Goal: Navigation & Orientation: Find specific page/section

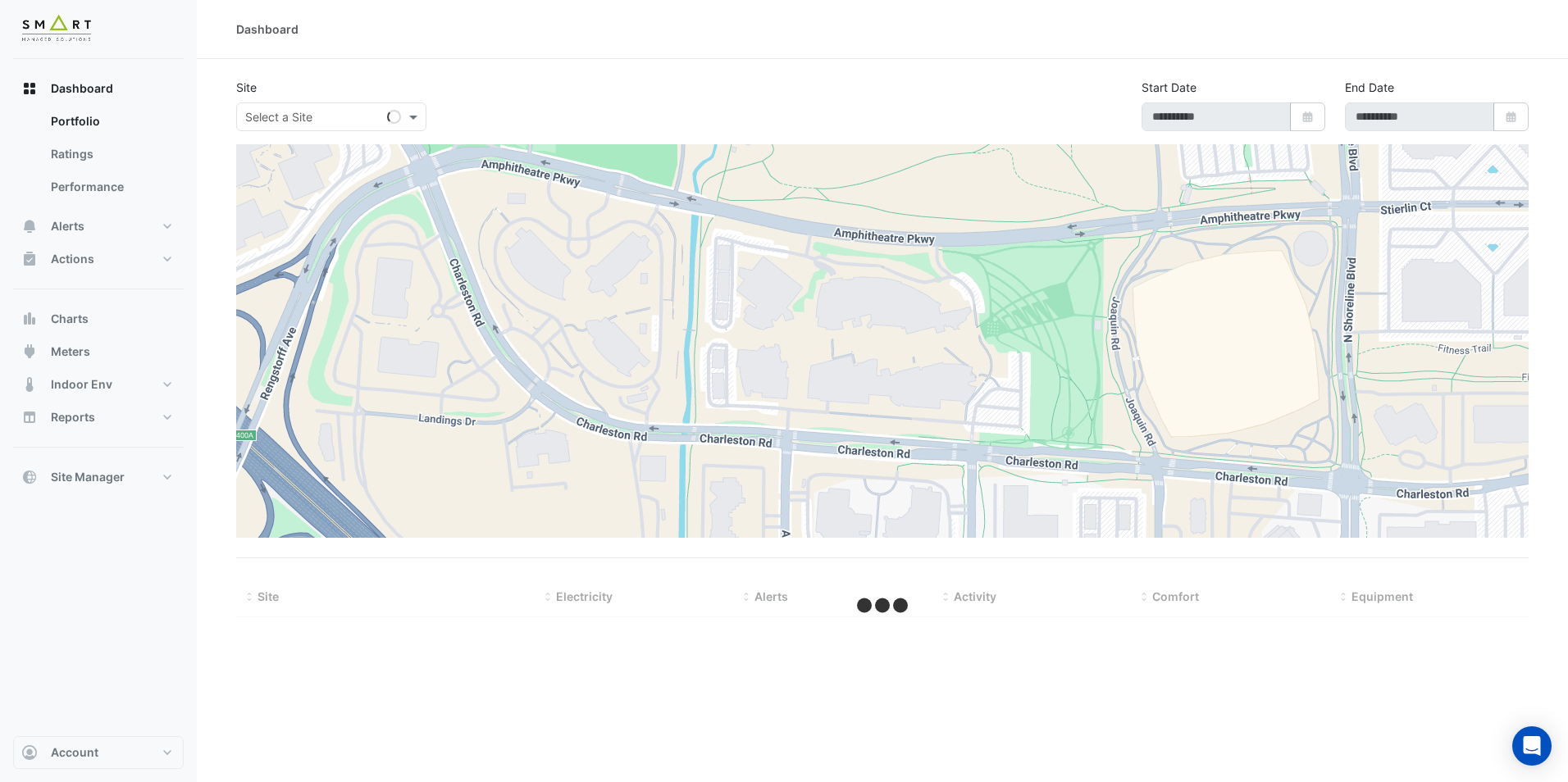
type input "**********"
select select "**"
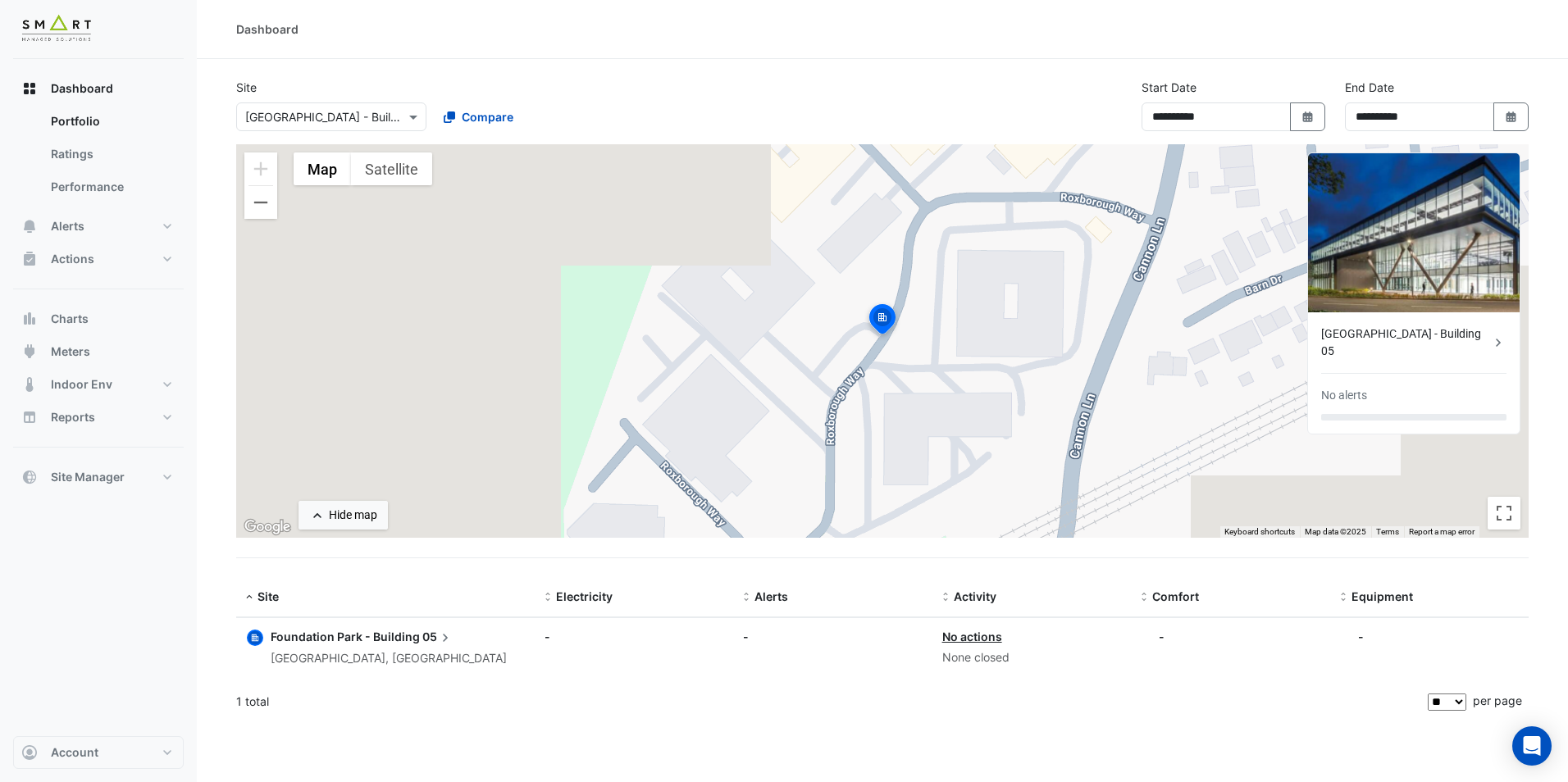
click at [723, 43] on div "Dashboard" at bounding box center [882, 29] width 1371 height 59
click at [69, 94] on span "Dashboard" at bounding box center [82, 89] width 62 height 17
click at [94, 94] on span "Dashboard" at bounding box center [82, 89] width 62 height 17
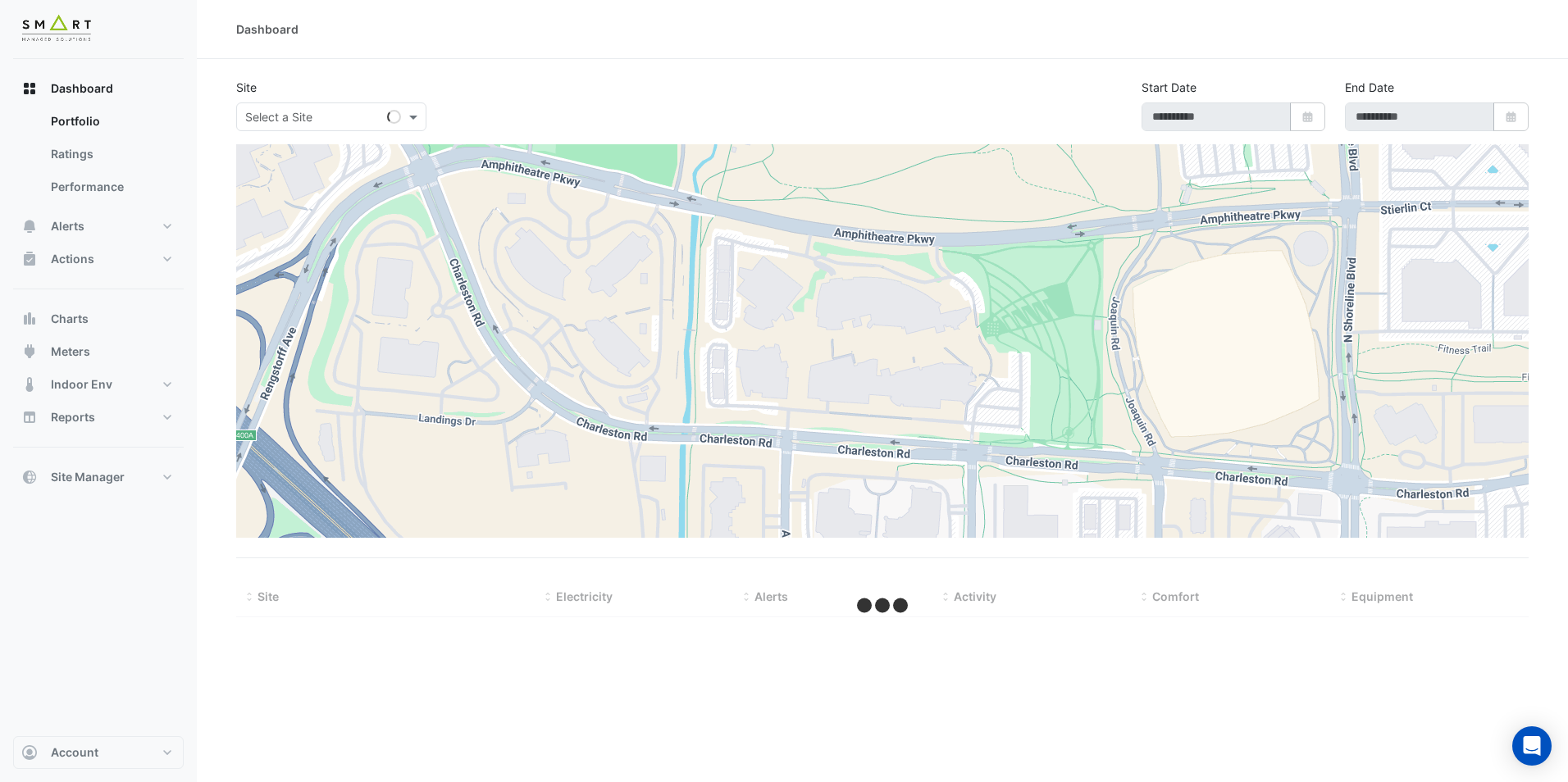
type input "**********"
select select "**"
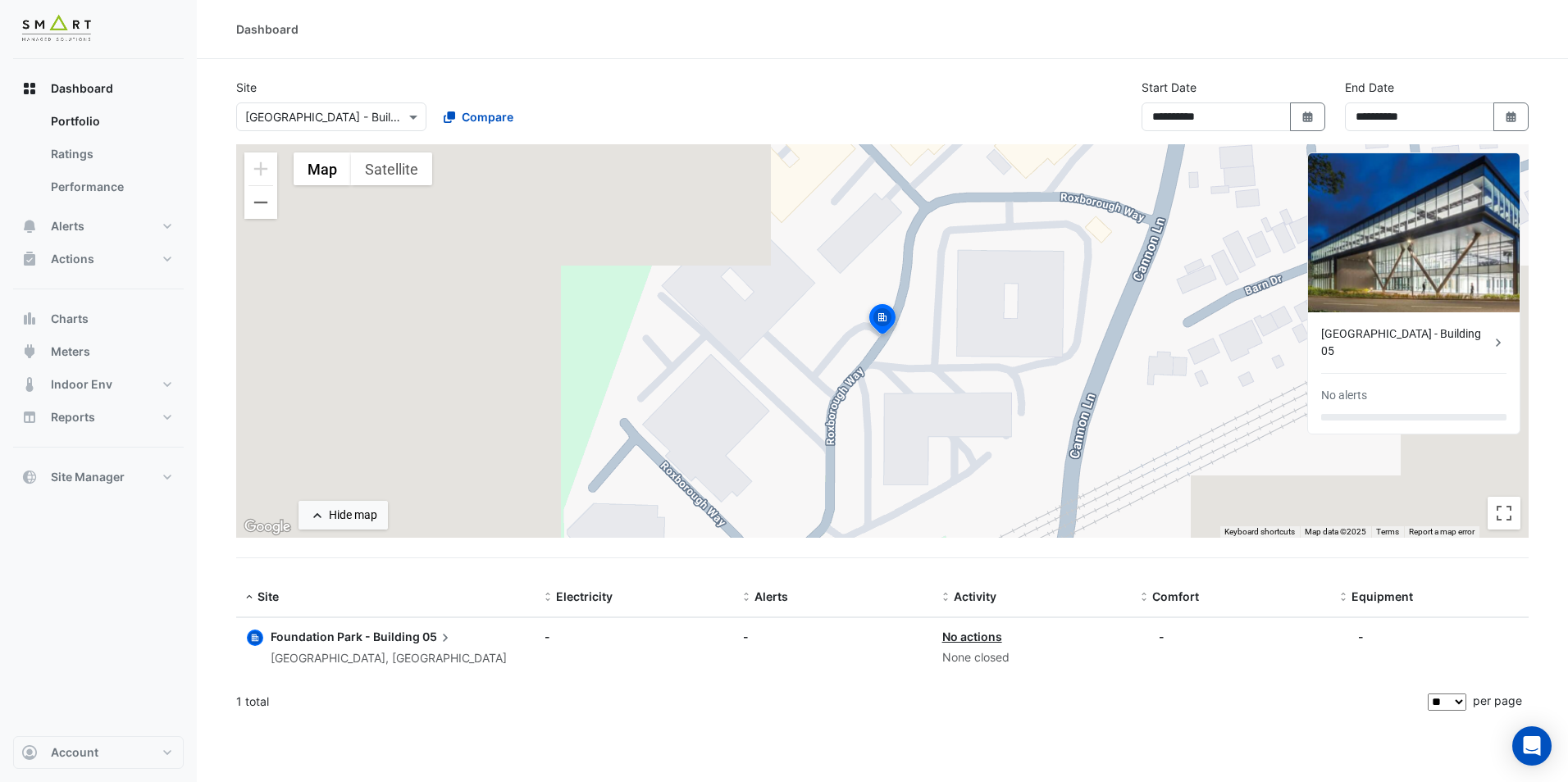
click at [388, 112] on div at bounding box center [331, 116] width 189 height 19
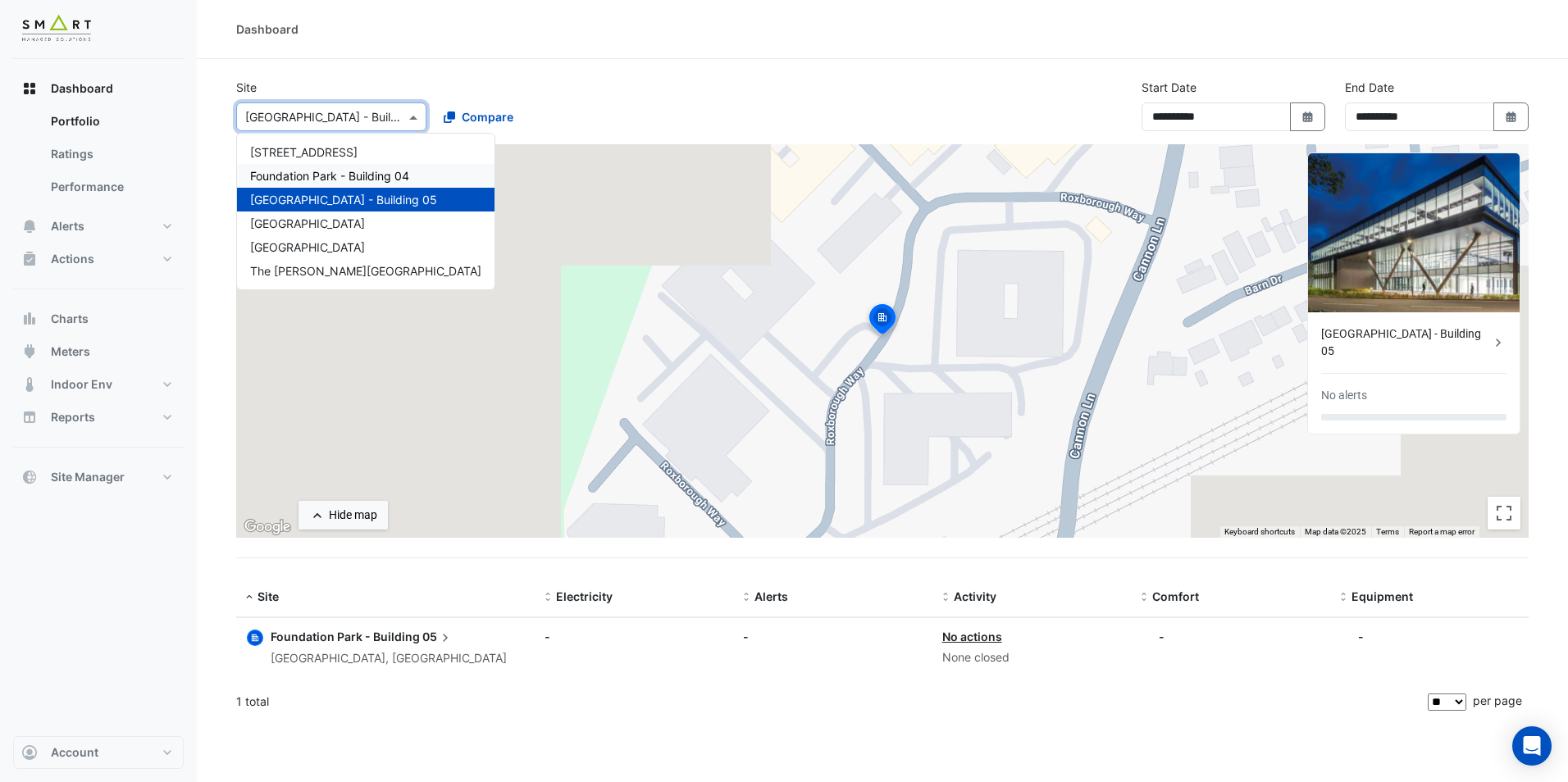
click at [350, 167] on div "Foundation Park - Building 04" at bounding box center [365, 176] width 258 height 24
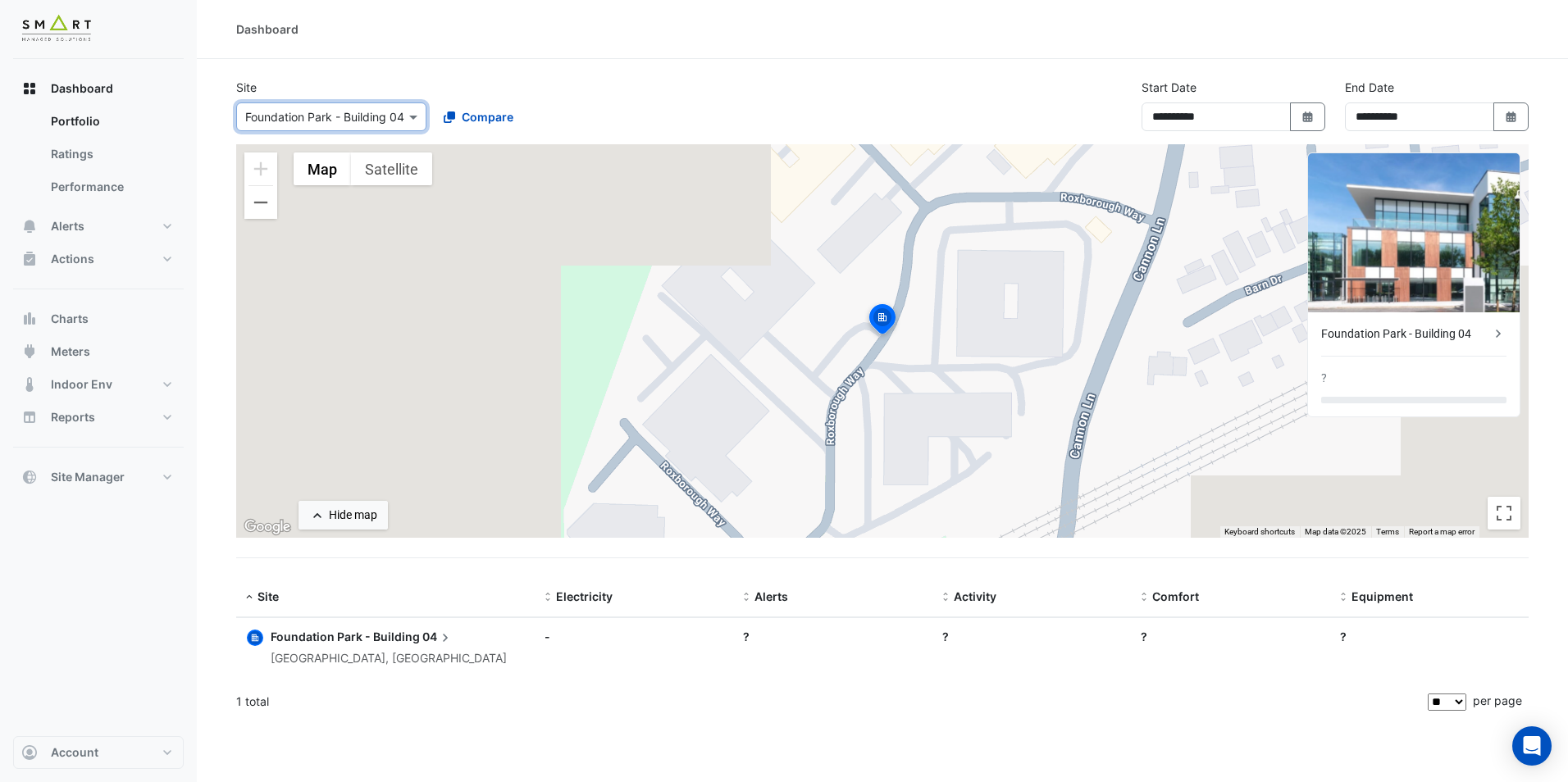
click at [401, 121] on div at bounding box center [331, 116] width 189 height 19
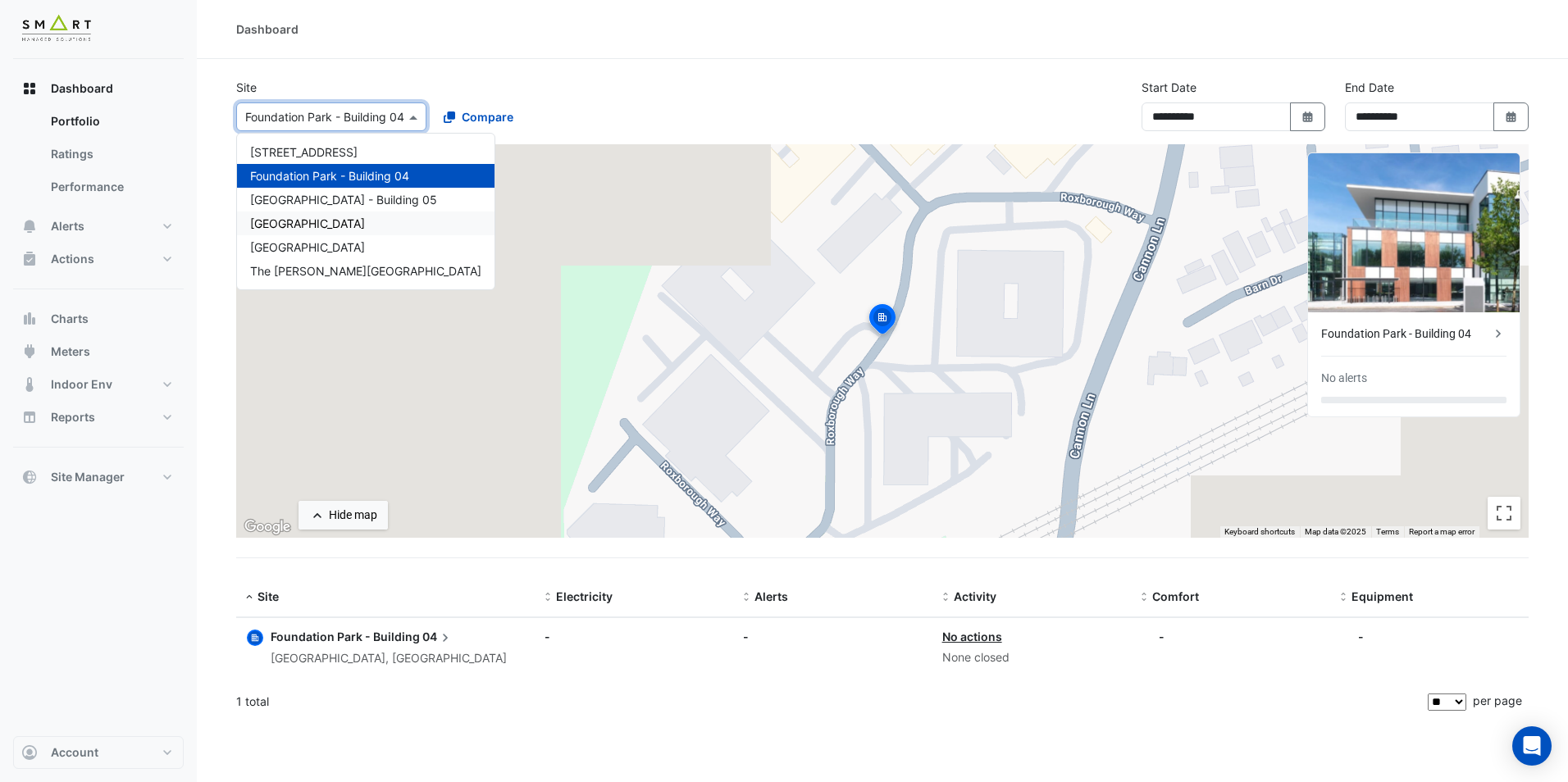
click at [362, 230] on div "Marble Arch Place" at bounding box center [365, 224] width 258 height 24
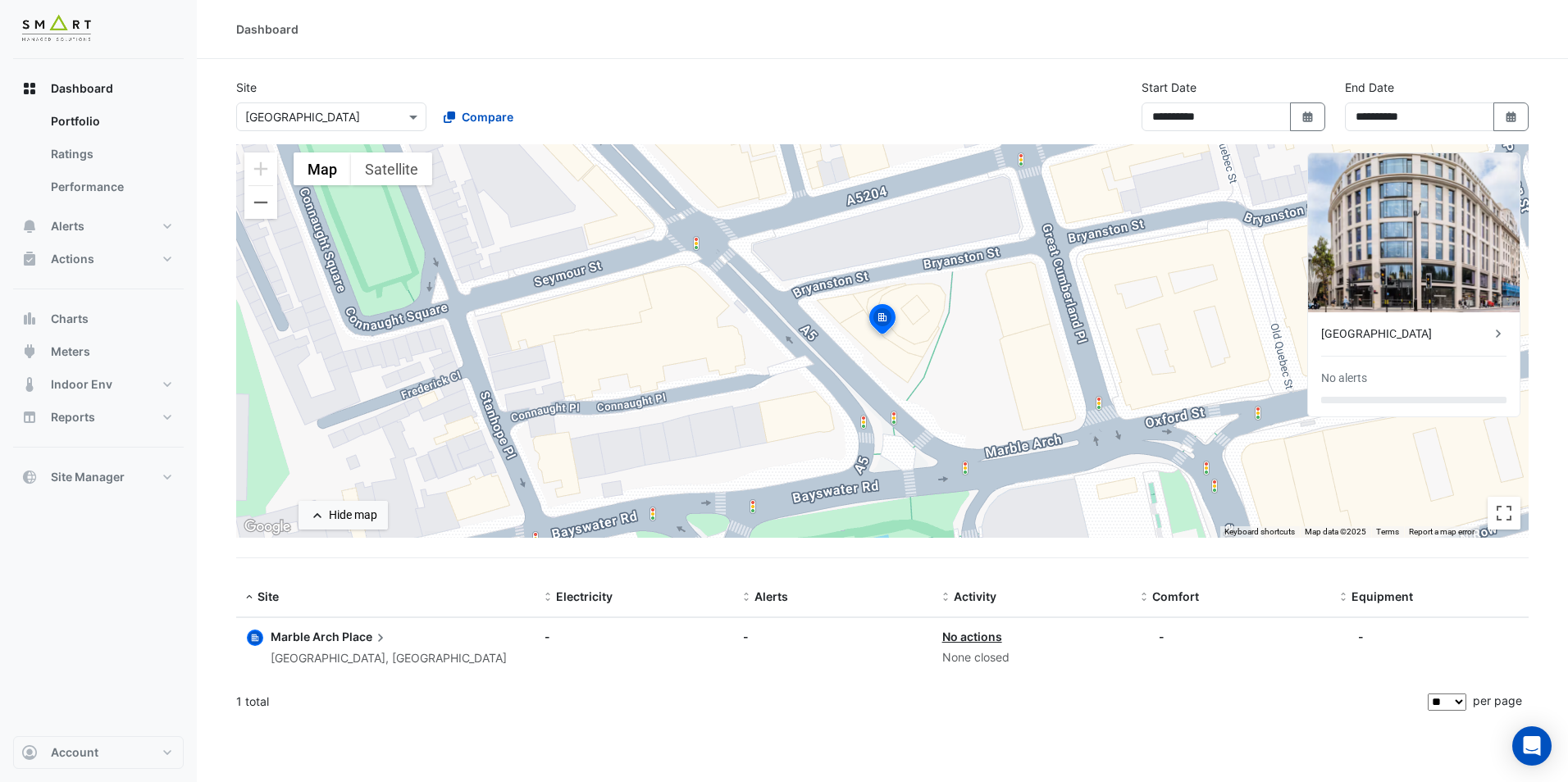
click at [337, 137] on div "**********" at bounding box center [882, 112] width 1312 height 66
click at [348, 116] on input "text" at bounding box center [315, 117] width 139 height 17
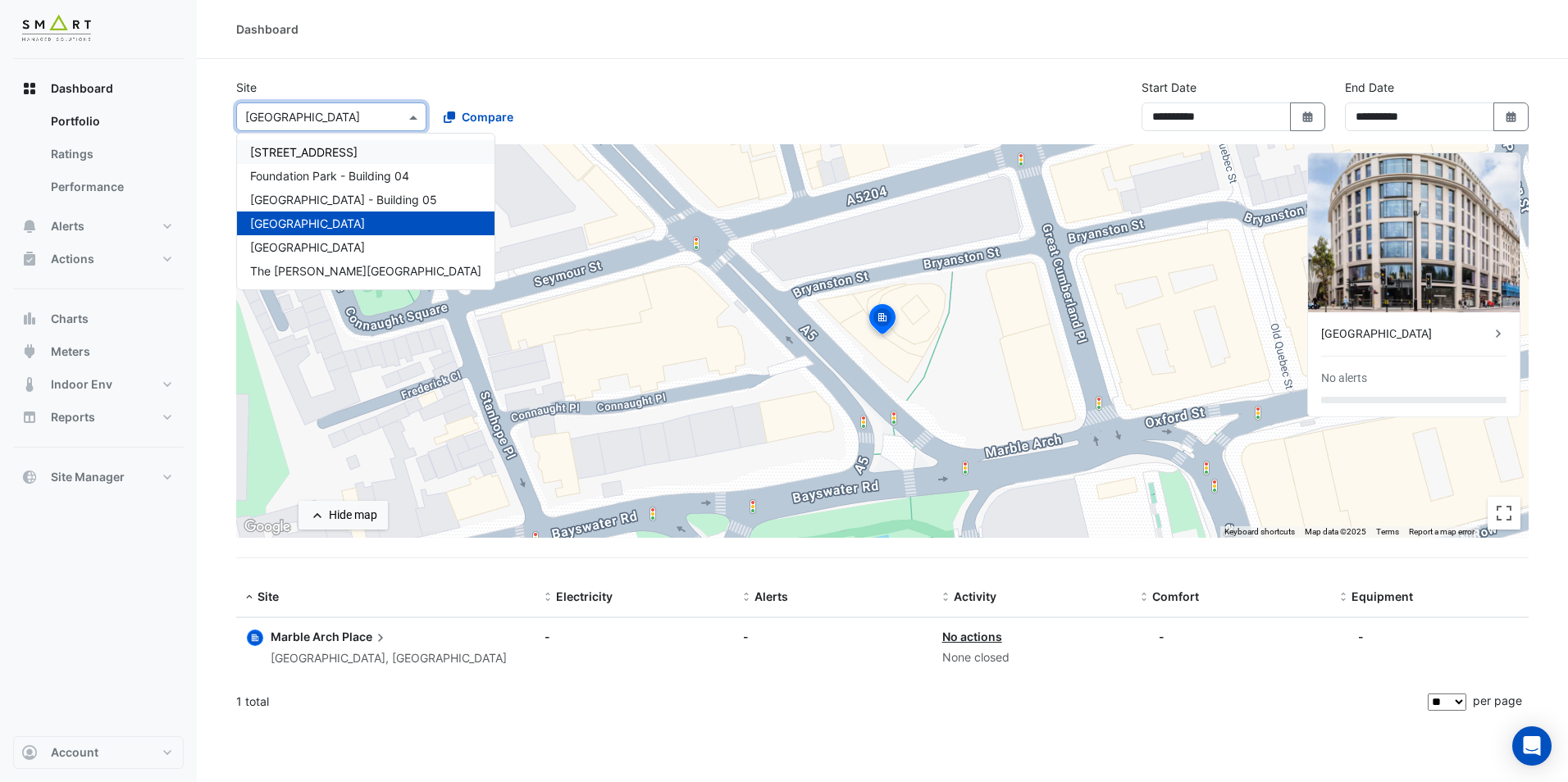
click at [384, 116] on div at bounding box center [331, 116] width 189 height 19
click at [515, 86] on div "Site × Marble Arch Place 12 Hammersmith Grove Foundation Park - Building 04 Fou…" at bounding box center [429, 105] width 406 height 52
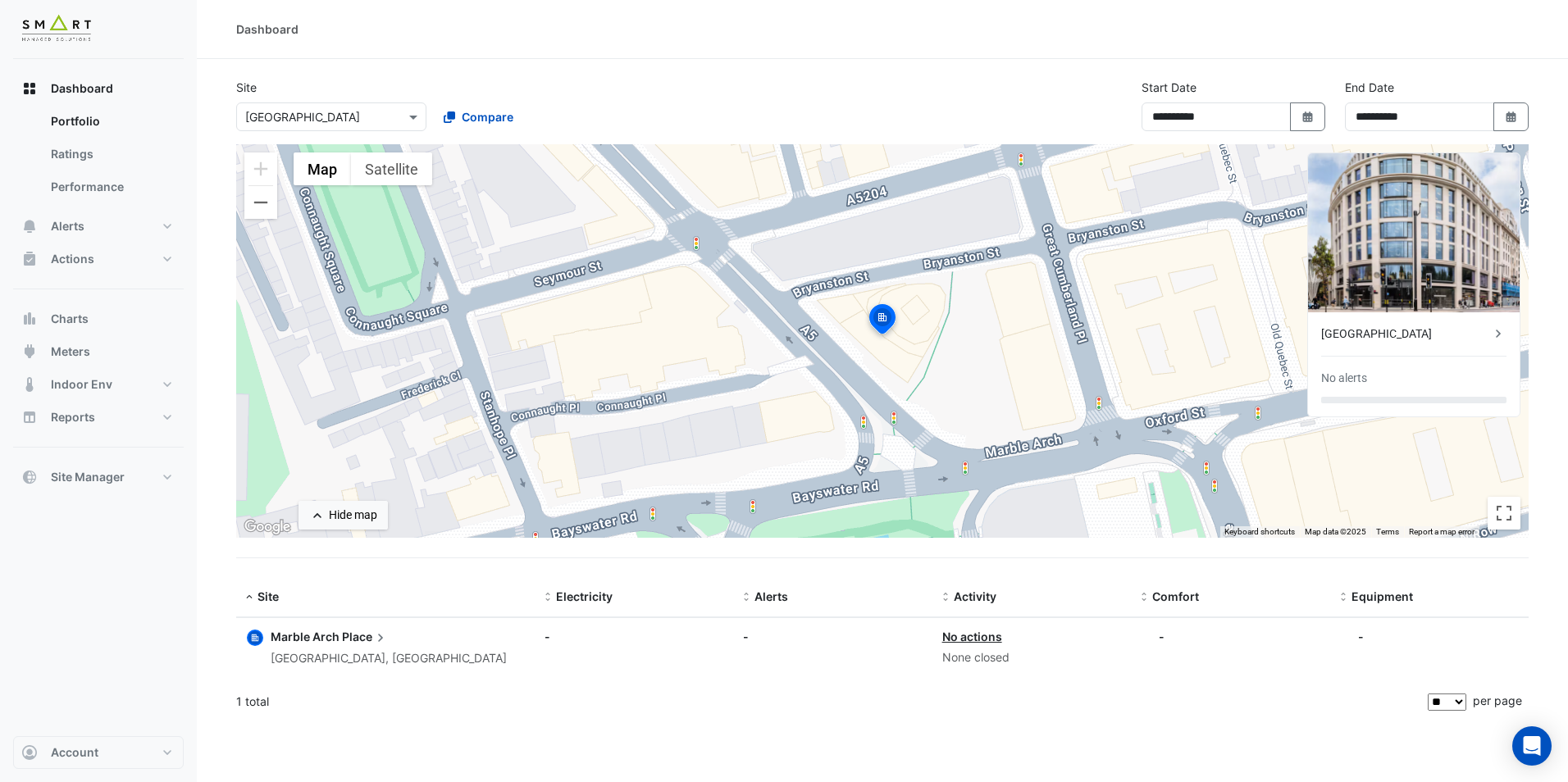
click at [536, 88] on div "Site × Marble Arch Place Compare" at bounding box center [429, 105] width 406 height 52
click at [105, 96] on span "Dashboard" at bounding box center [82, 89] width 62 height 17
click at [102, 112] on link "Portfolio" at bounding box center [110, 121] width 146 height 33
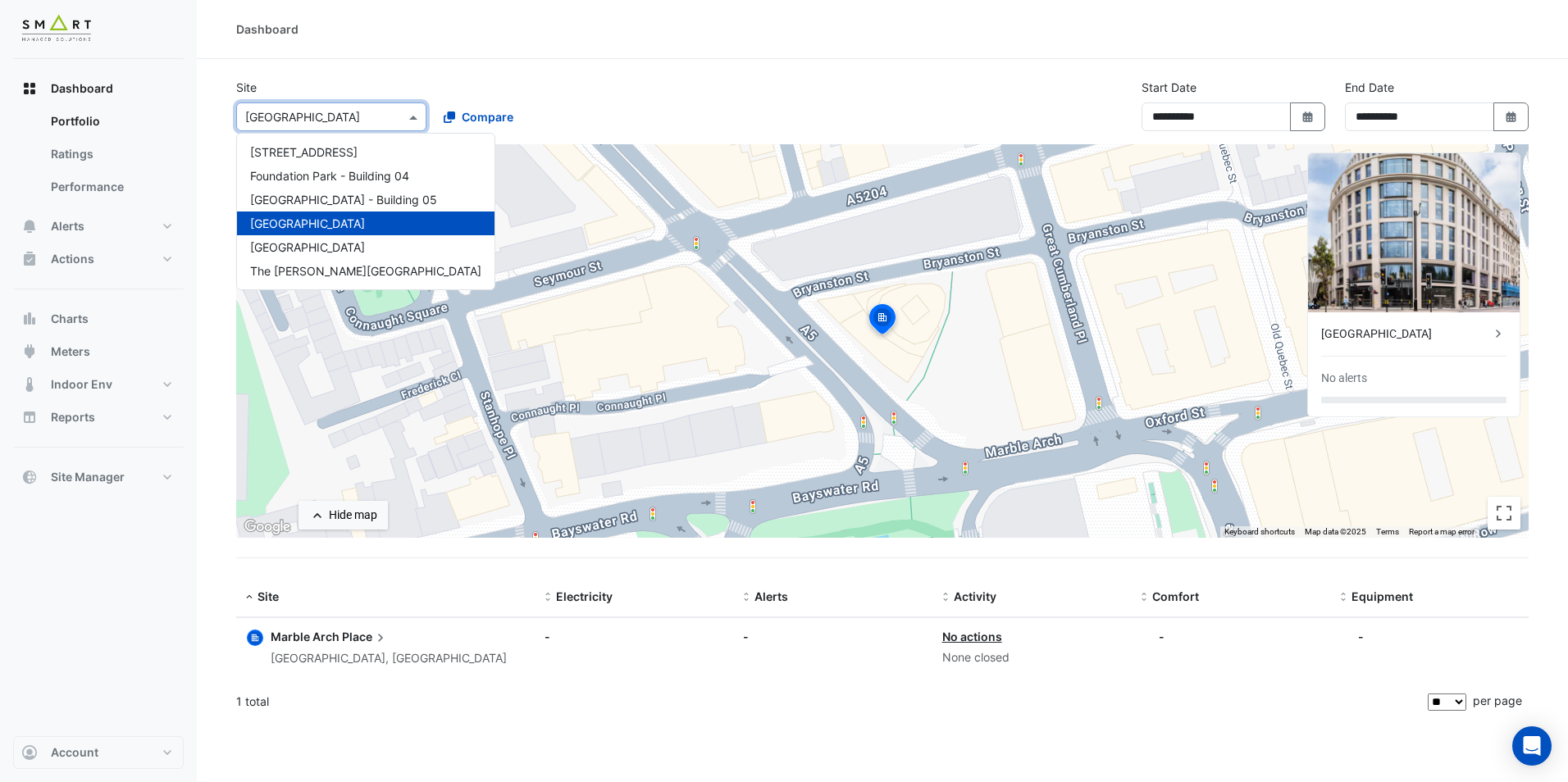
click at [325, 112] on input "text" at bounding box center [315, 117] width 139 height 17
click at [352, 213] on div "Marble Arch Place" at bounding box center [365, 224] width 258 height 24
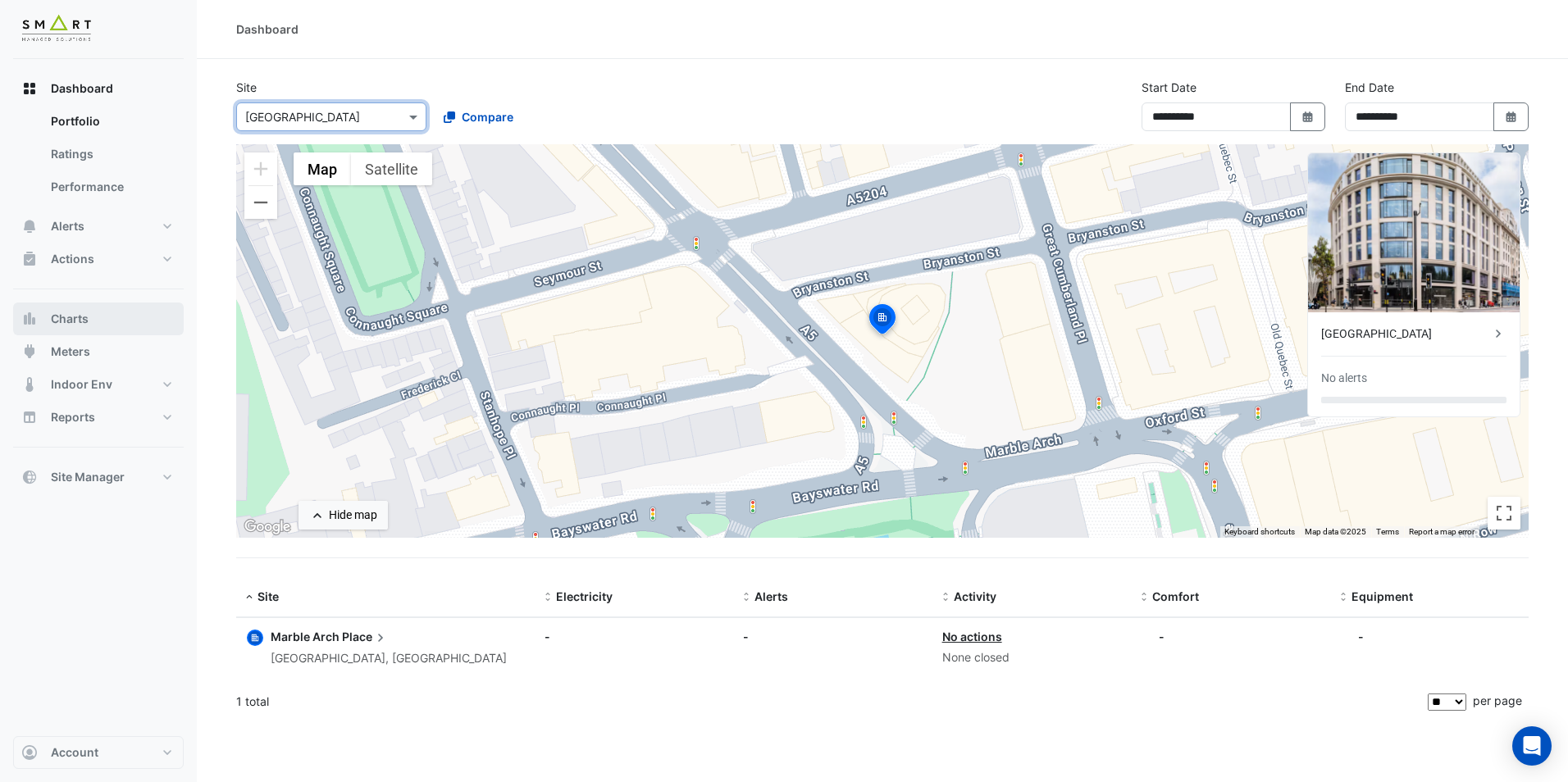
click at [97, 320] on button "Charts" at bounding box center [98, 319] width 171 height 33
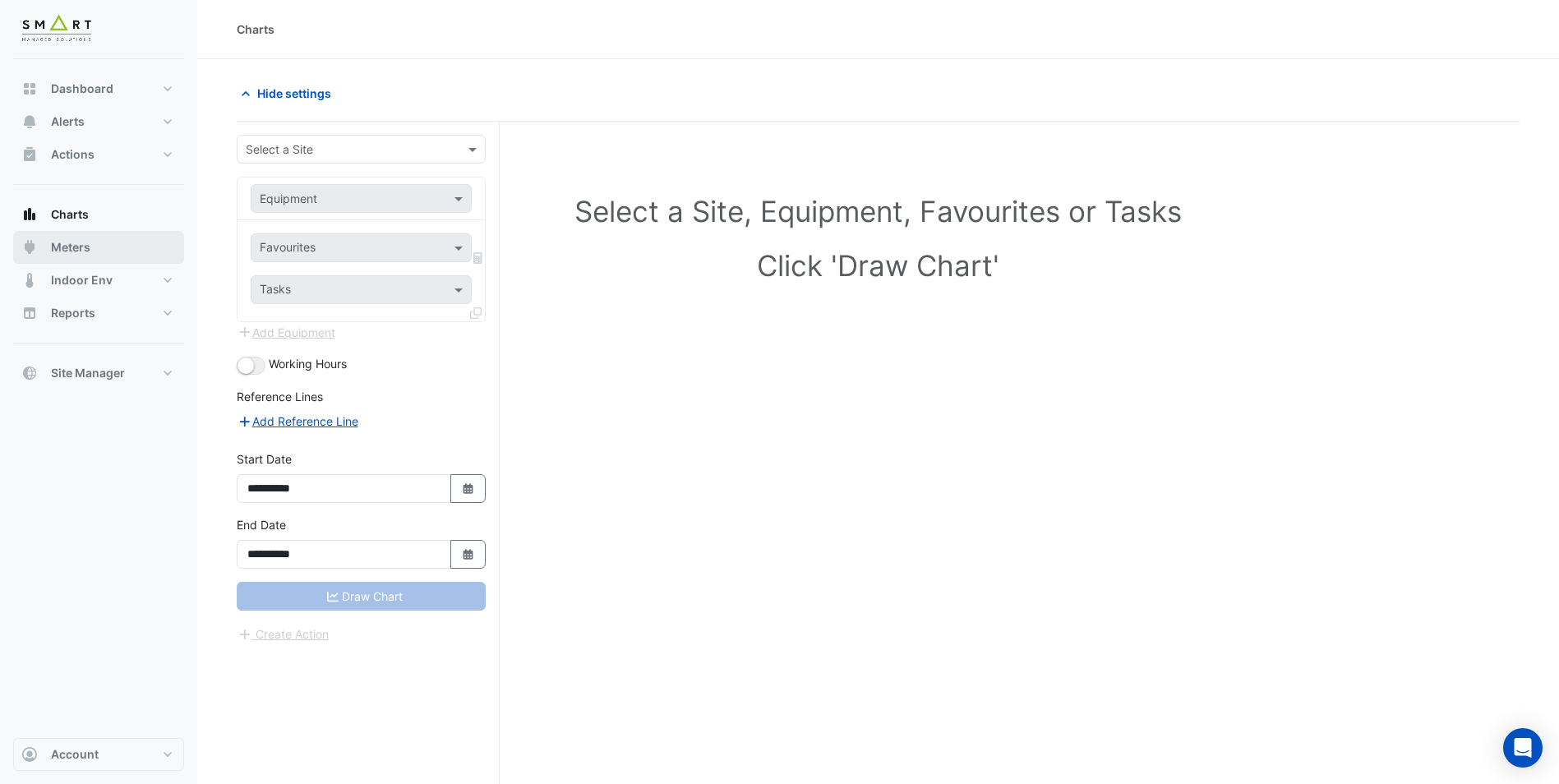
click at [71, 248] on span "Meters" at bounding box center [70, 247] width 40 height 17
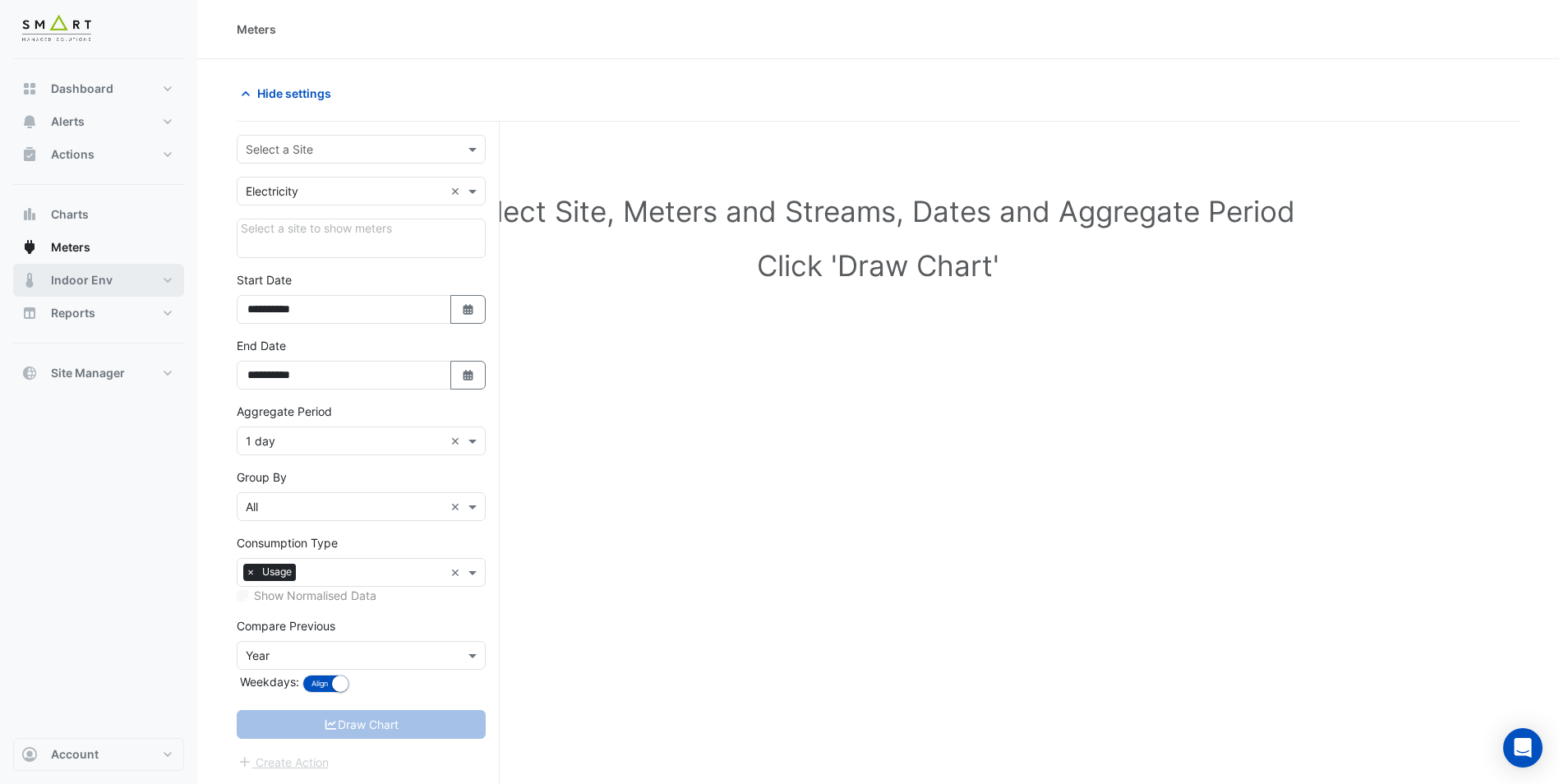
click at [86, 280] on span "Indoor Env" at bounding box center [81, 280] width 62 height 17
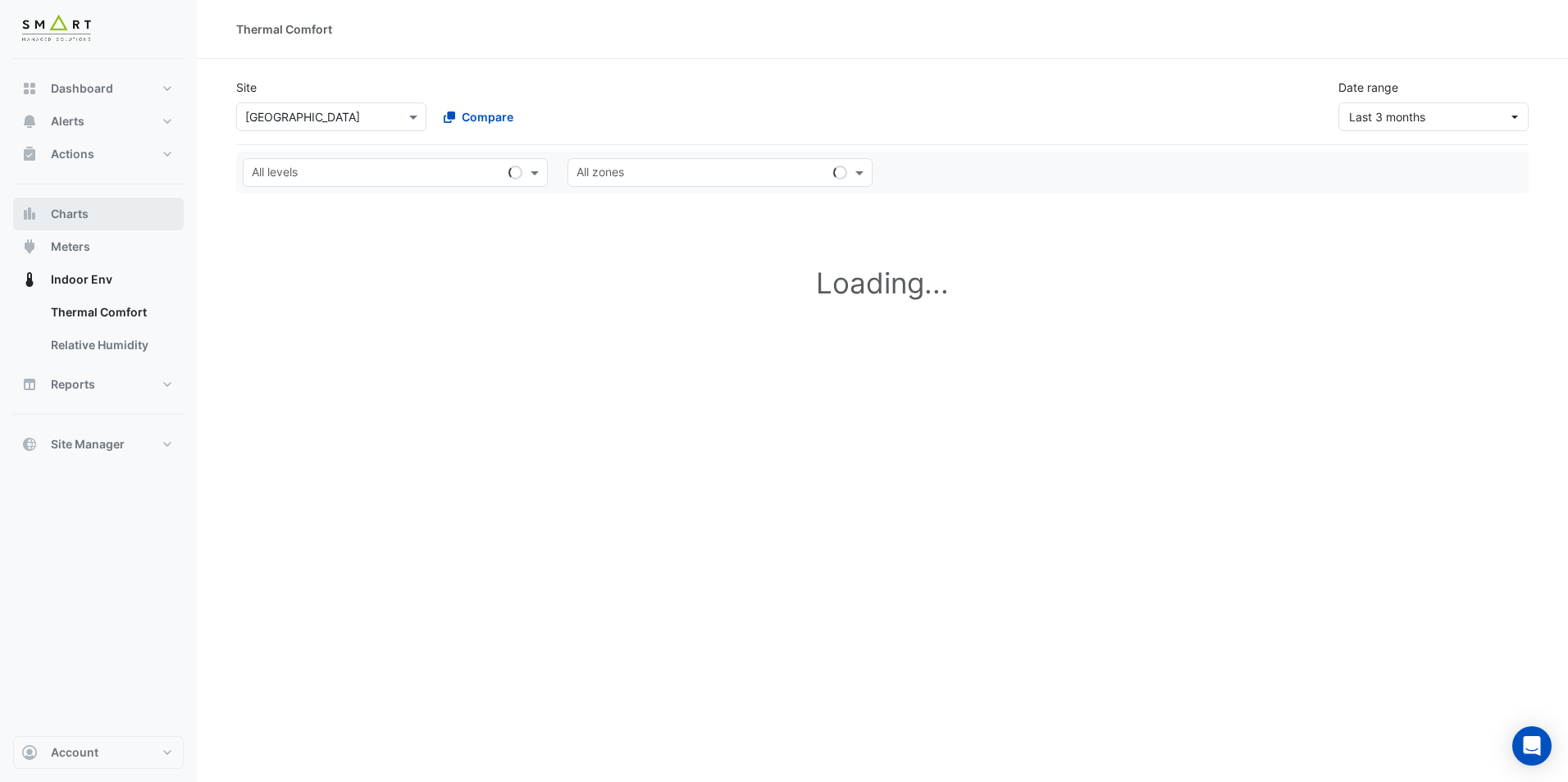
click at [126, 207] on button "Charts" at bounding box center [98, 214] width 171 height 33
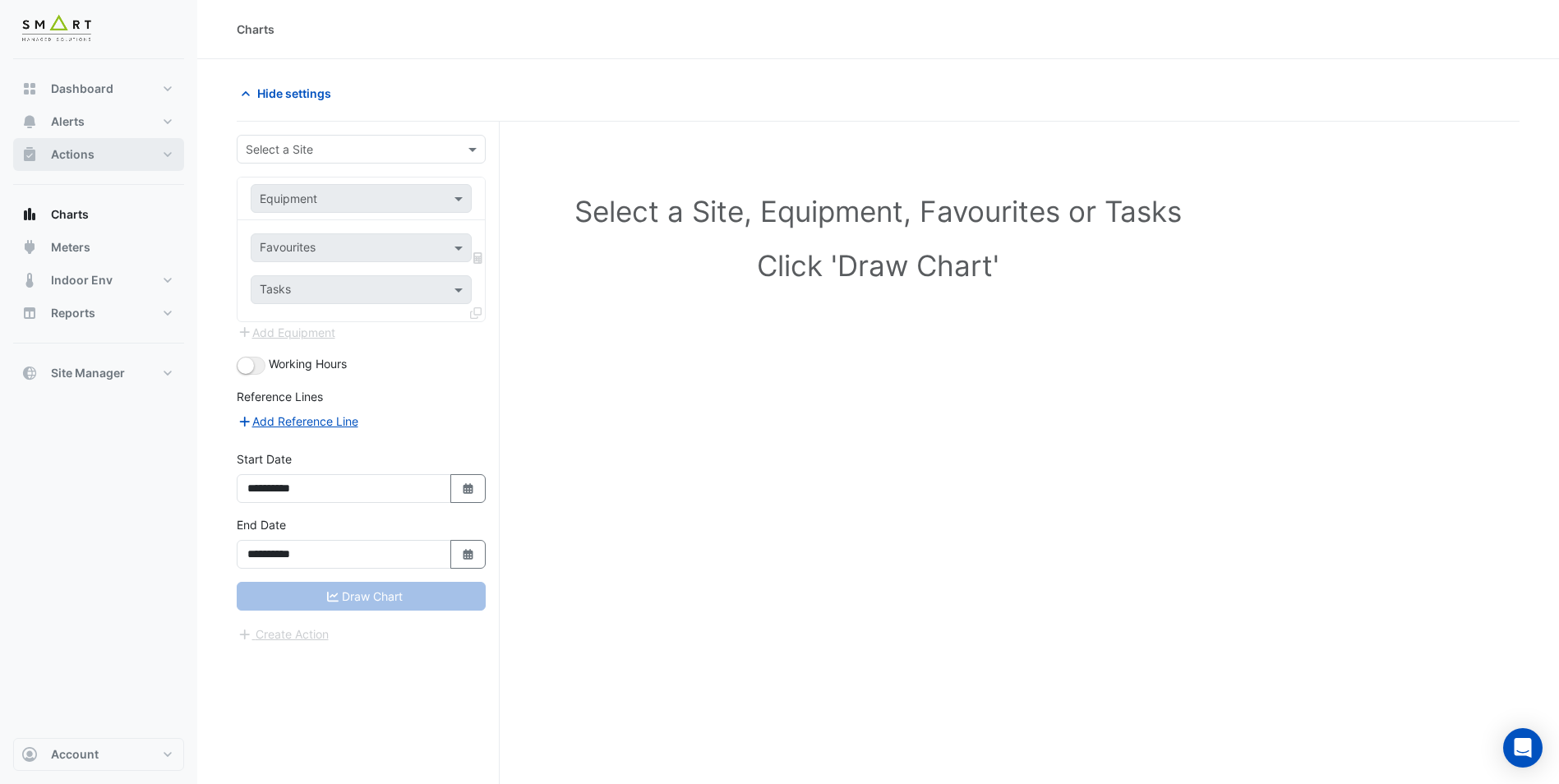
click at [112, 155] on button "Actions" at bounding box center [98, 154] width 171 height 33
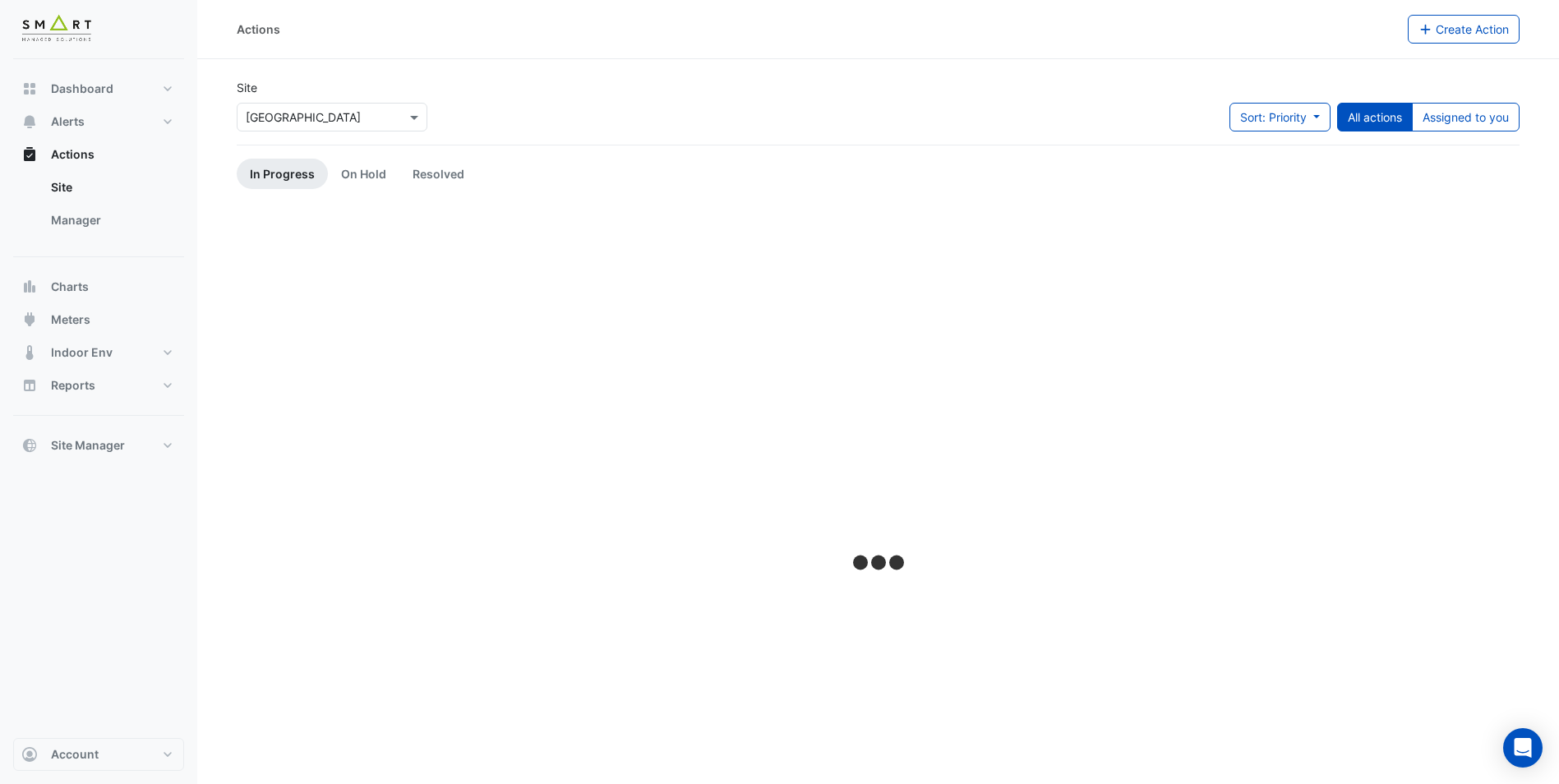
click at [104, 61] on div "Dashboard Portfolio Ratings Performance Alerts Site Rules Templates Actions Sit…" at bounding box center [98, 398] width 171 height 679
click at [97, 87] on span "Dashboard" at bounding box center [82, 89] width 63 height 17
select select "**"
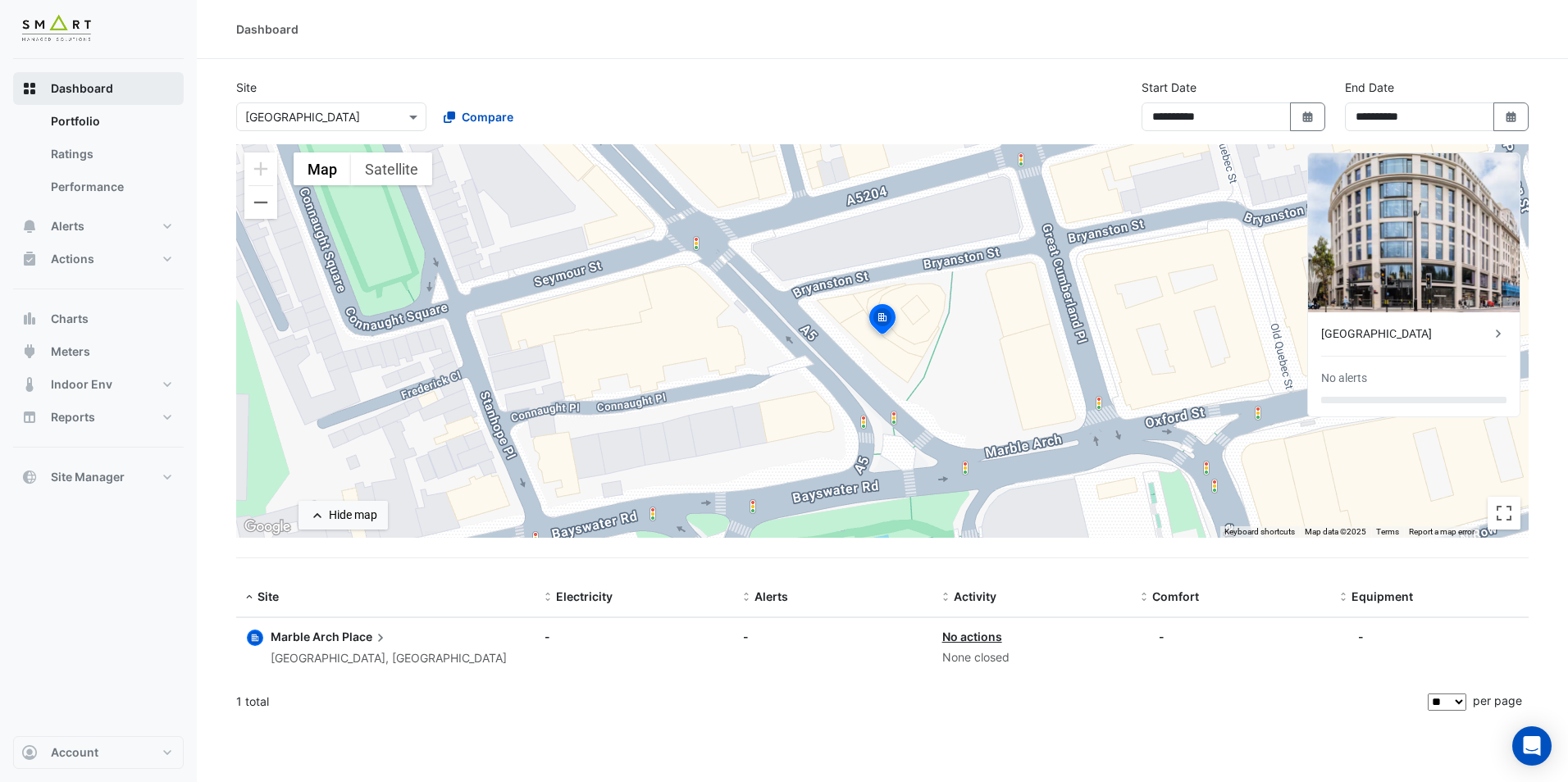
click at [105, 76] on button "Dashboard" at bounding box center [98, 89] width 171 height 33
click at [95, 105] on link "Portfolio" at bounding box center [110, 121] width 146 height 33
drag, startPoint x: 276, startPoint y: 623, endPoint x: 297, endPoint y: 629, distance: 21.8
click at [295, 629] on datatable-body-cell "Site: Marble Arch Place London, England" at bounding box center [385, 647] width 298 height 60
click at [303, 632] on span "Marble Arch" at bounding box center [304, 636] width 69 height 14
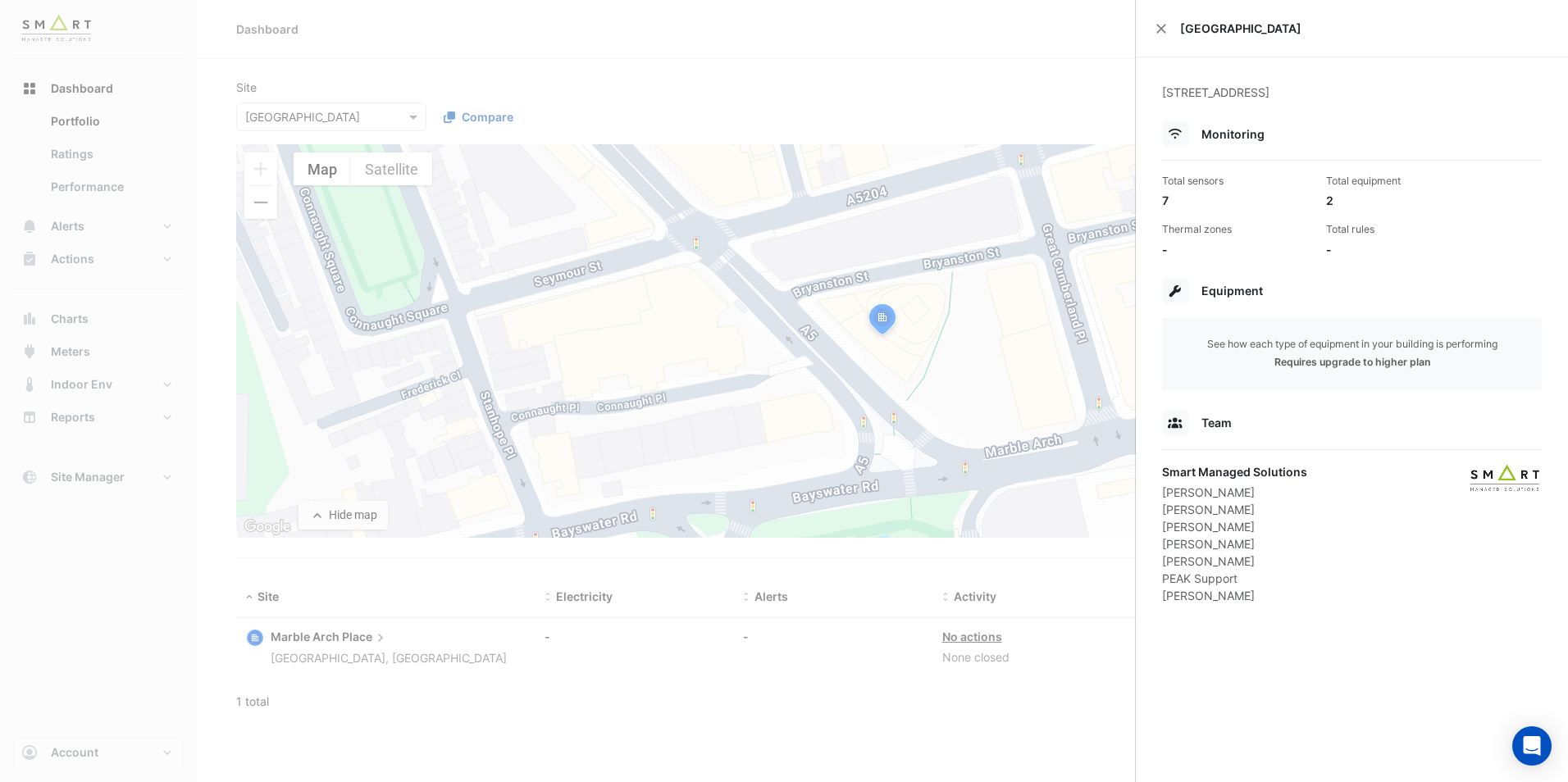
click at [1241, 120] on div "55 Bryanston St, London, England" at bounding box center [1352, 102] width 380 height 37
click at [1242, 136] on span "Monitoring" at bounding box center [1232, 134] width 63 height 14
drag, startPoint x: 1161, startPoint y: 21, endPoint x: 1167, endPoint y: 35, distance: 15.2
click at [1161, 23] on div "Marble Arch Place" at bounding box center [1351, 28] width 432 height 58
click at [1165, 28] on button "Close" at bounding box center [1161, 28] width 12 height 12
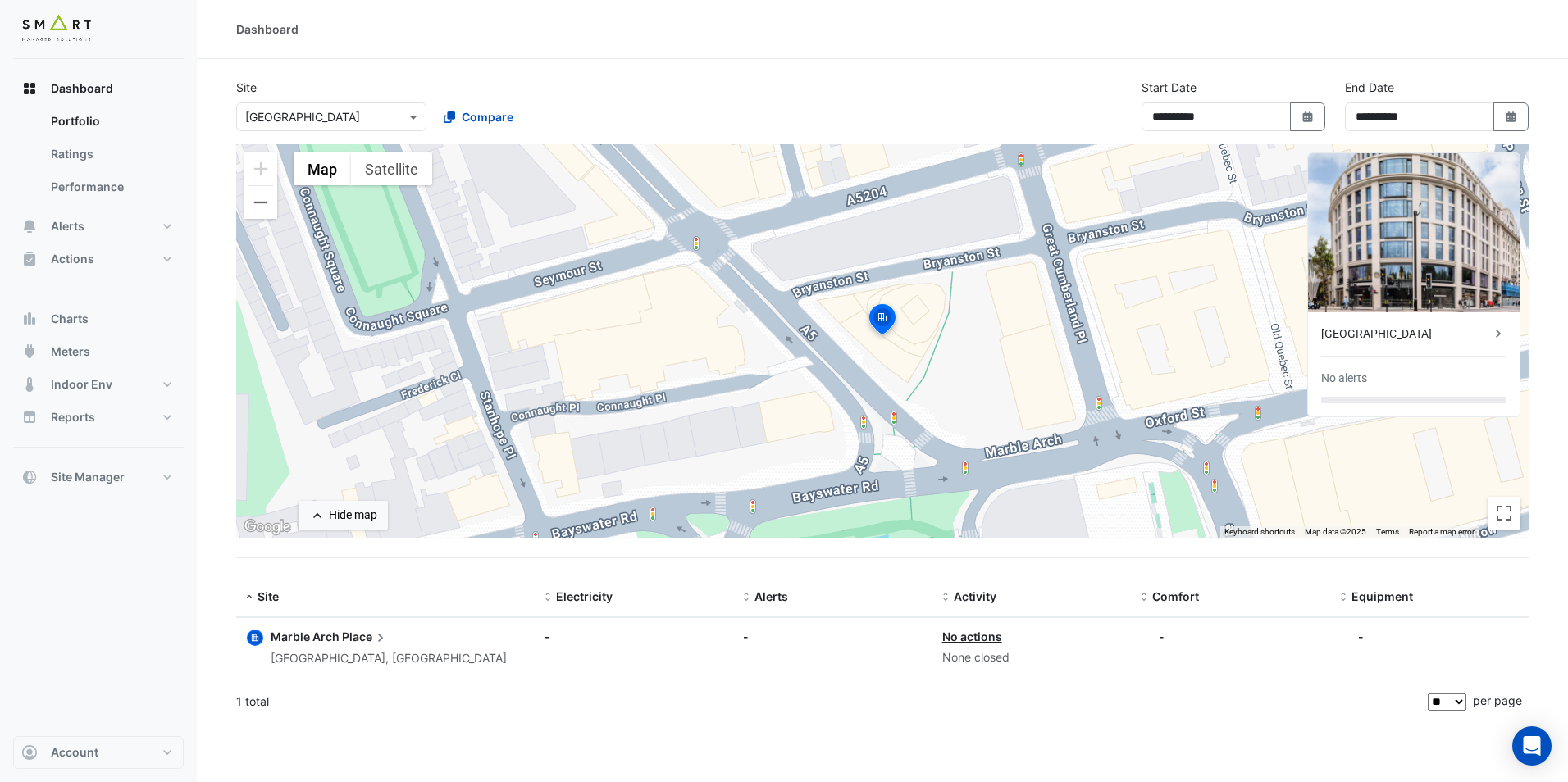
drag, startPoint x: 530, startPoint y: 89, endPoint x: 554, endPoint y: 78, distance: 26.4
click at [546, 81] on div "Site × Marble Arch Place Compare" at bounding box center [429, 105] width 406 height 52
click at [74, 171] on link "Performance" at bounding box center [110, 187] width 146 height 33
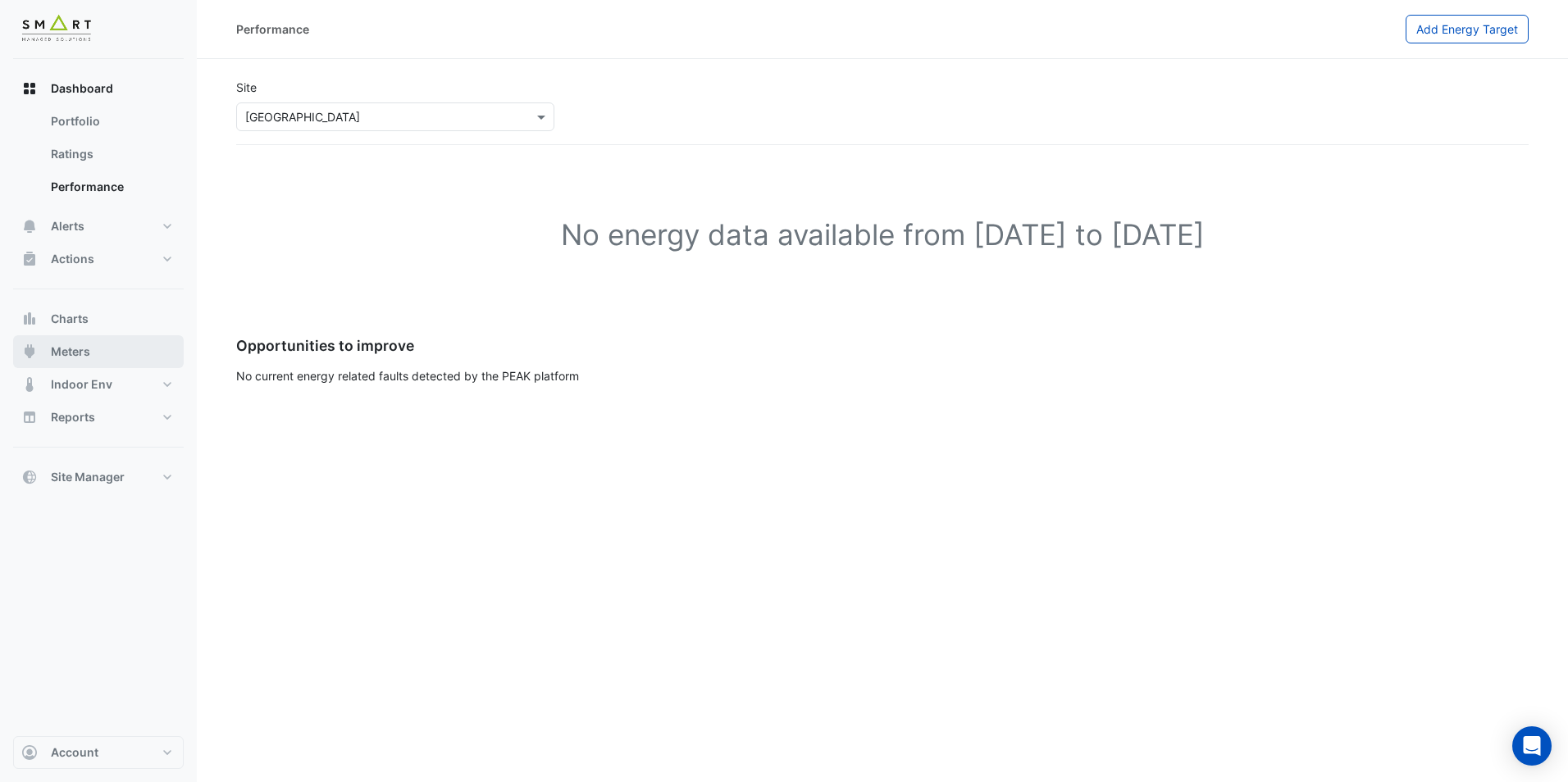
click at [130, 350] on button "Meters" at bounding box center [98, 352] width 171 height 33
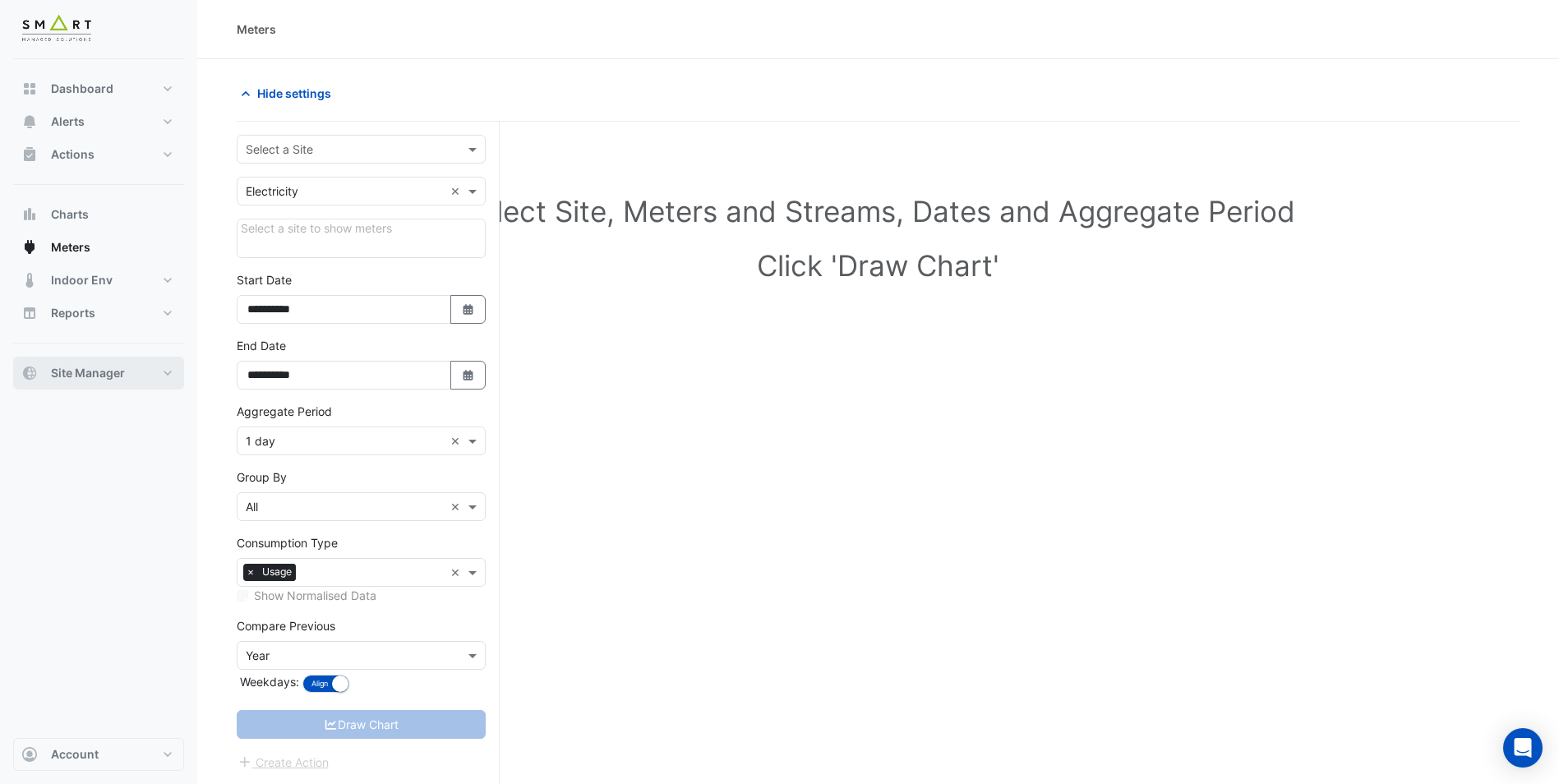
click at [112, 383] on button "Site Manager" at bounding box center [98, 373] width 171 height 33
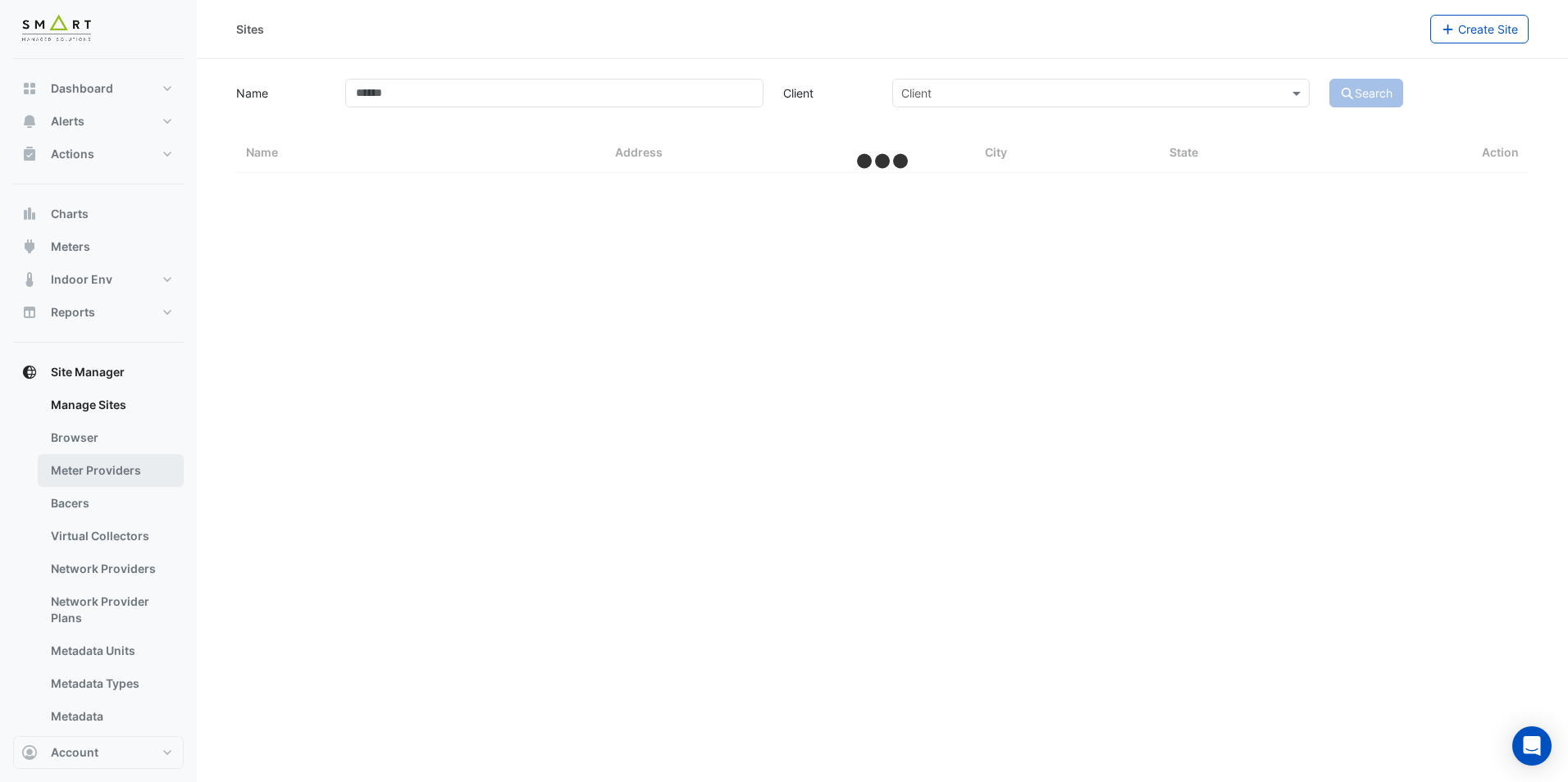
select select "**"
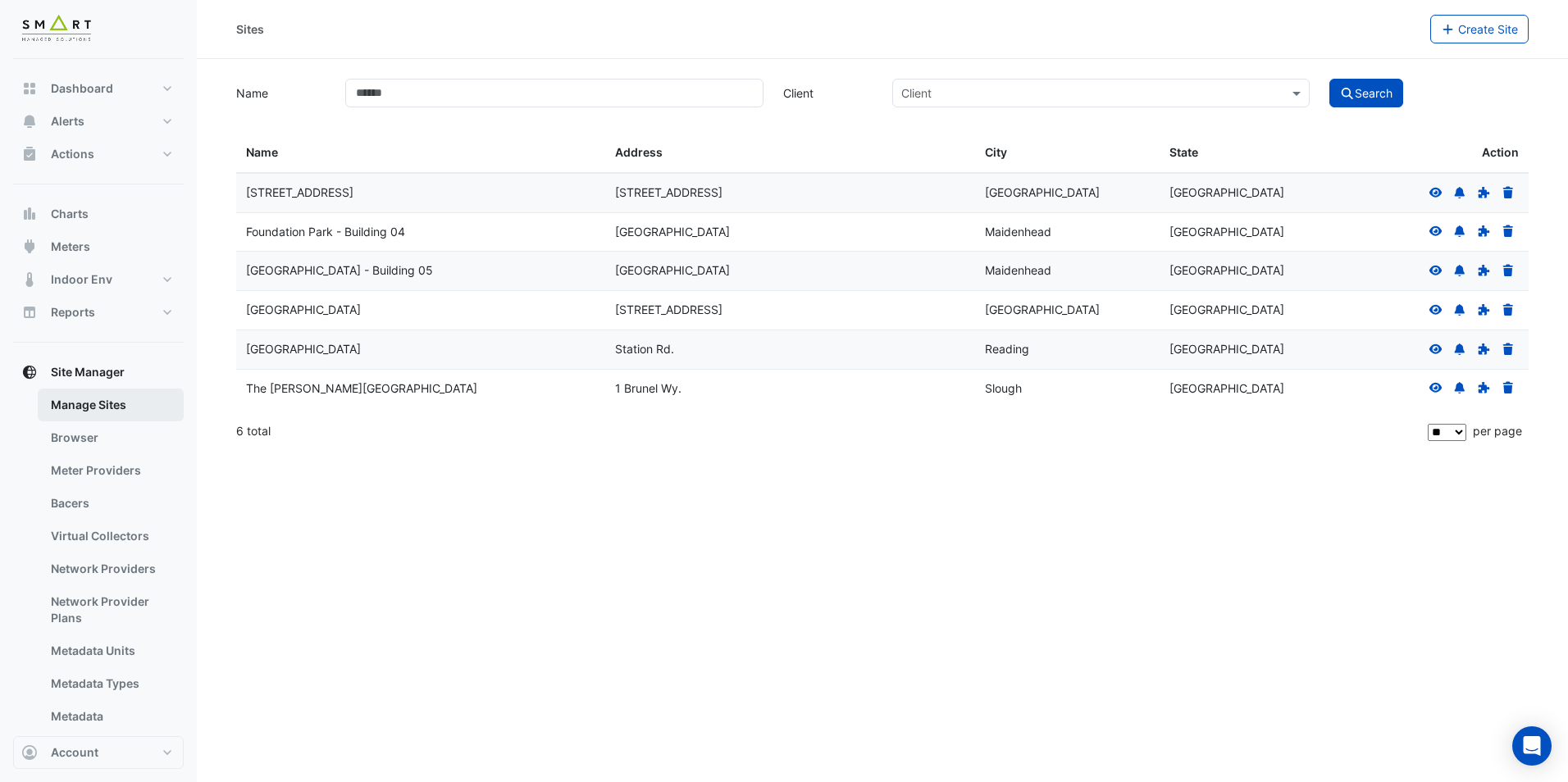
click at [105, 416] on link "Manage Sites" at bounding box center [110, 405] width 146 height 33
click at [1436, 194] on icon at bounding box center [1436, 193] width 15 height 12
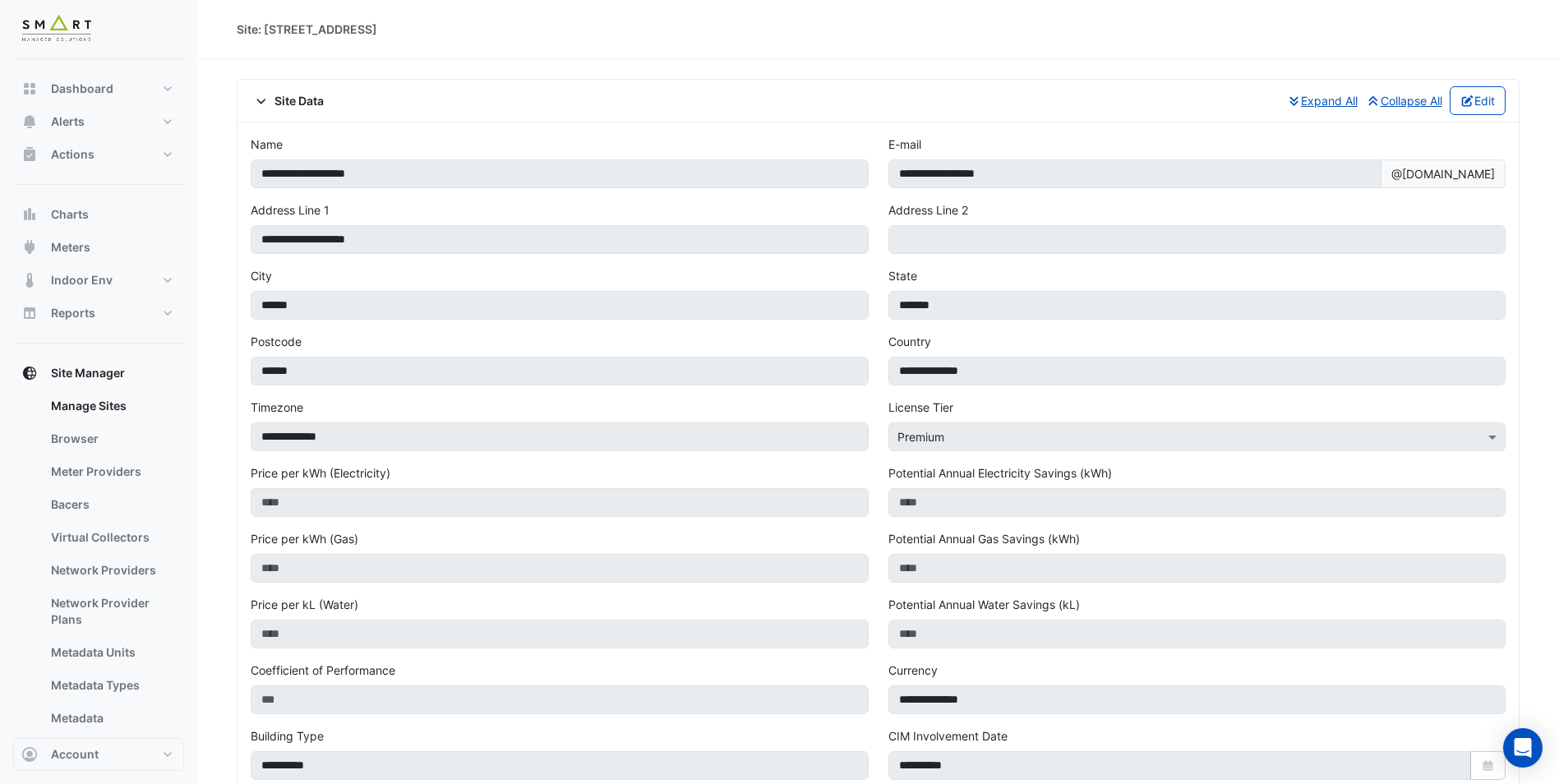
click at [82, 47] on div at bounding box center [98, 29] width 171 height 59
click at [90, 103] on button "Dashboard" at bounding box center [98, 89] width 171 height 33
select select "**"
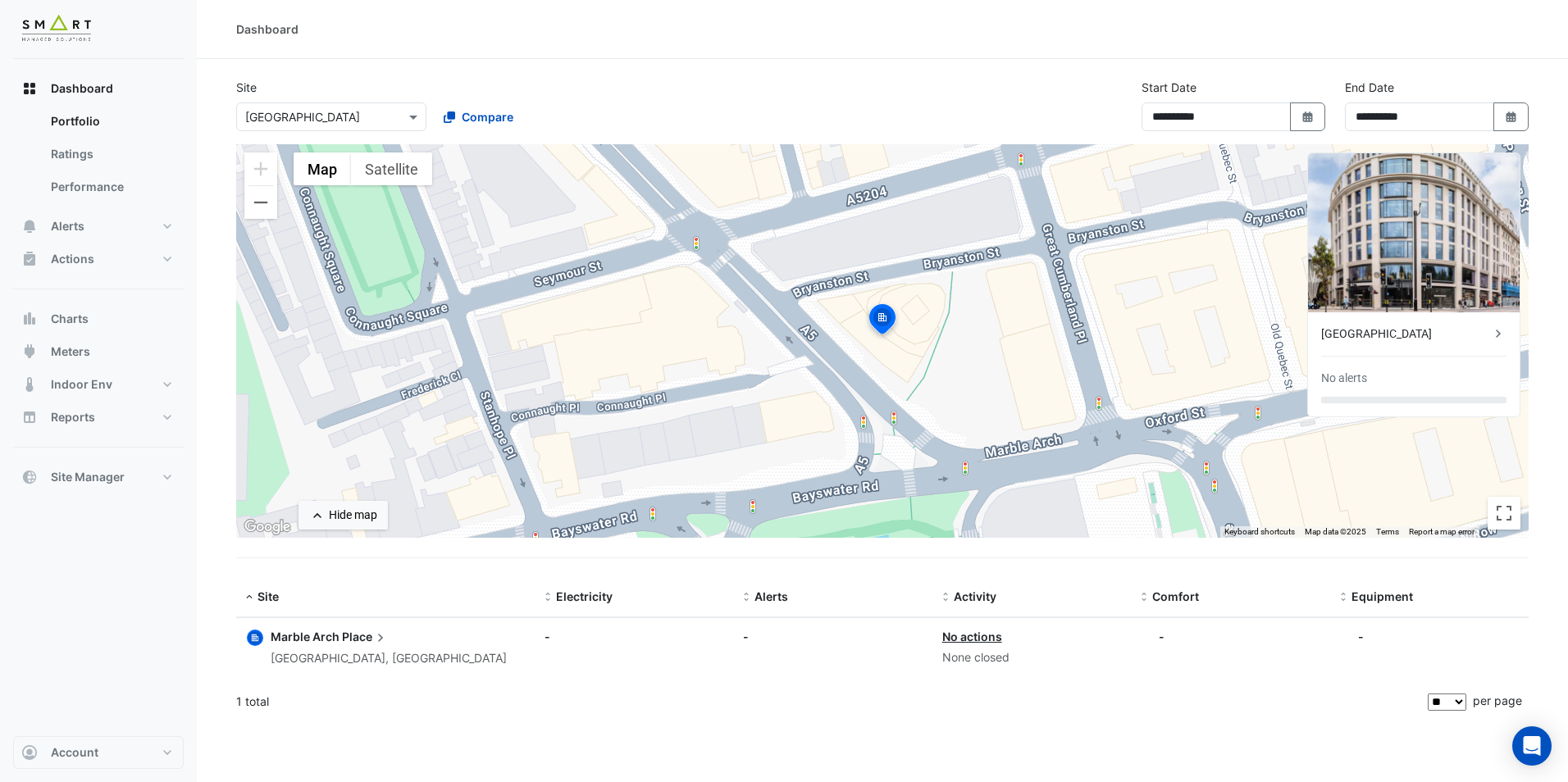
click at [1335, 268] on img at bounding box center [1413, 232] width 212 height 159
